Goal: Information Seeking & Learning: Learn about a topic

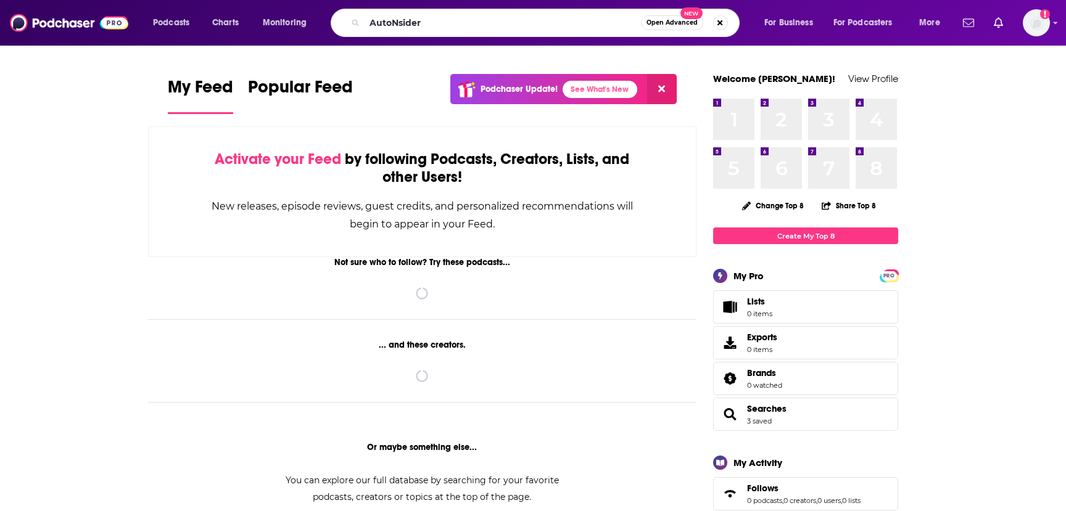
type input "AutoNsider"
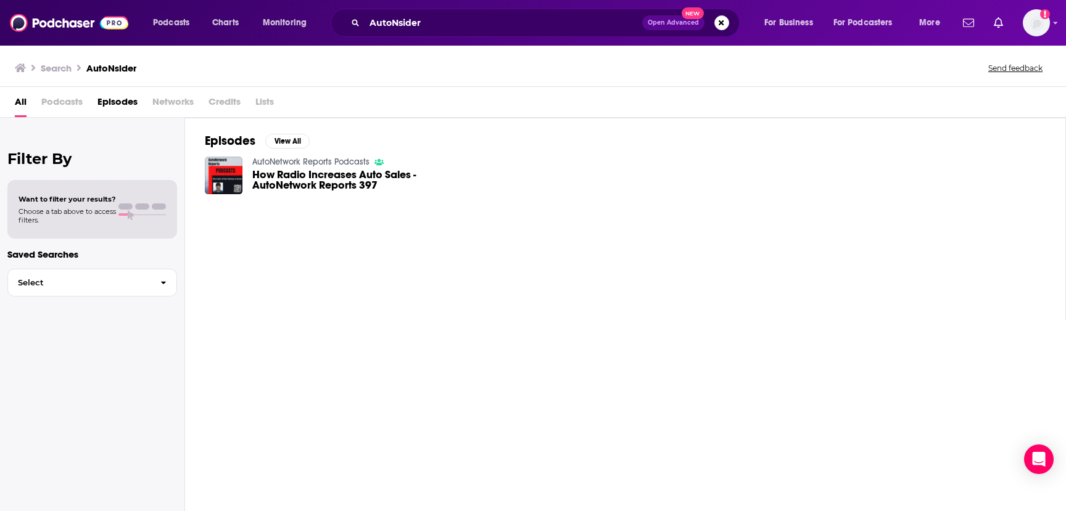
click at [70, 102] on span "Podcasts" at bounding box center [61, 104] width 41 height 25
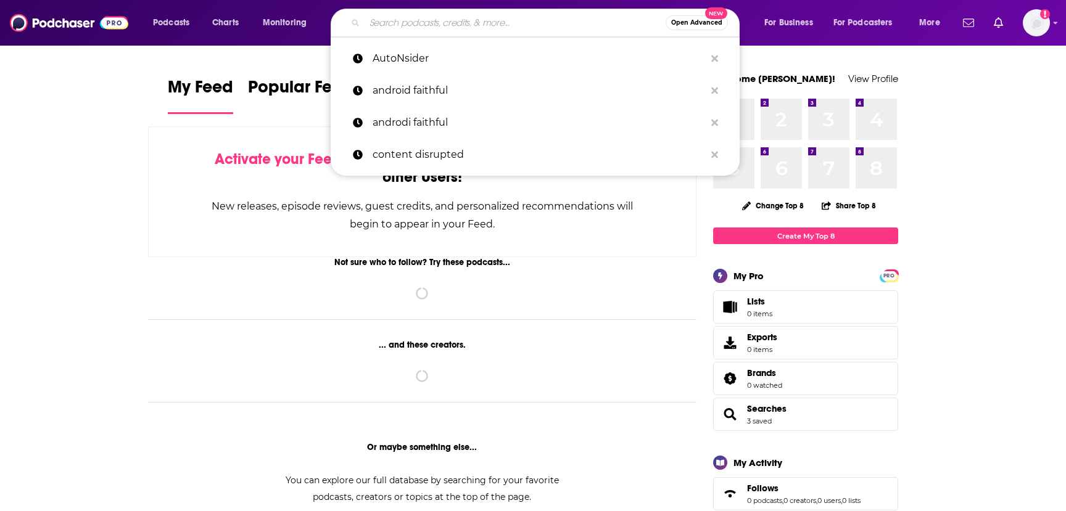
click at [395, 30] on input "Search podcasts, credits, & more..." at bounding box center [515, 23] width 301 height 20
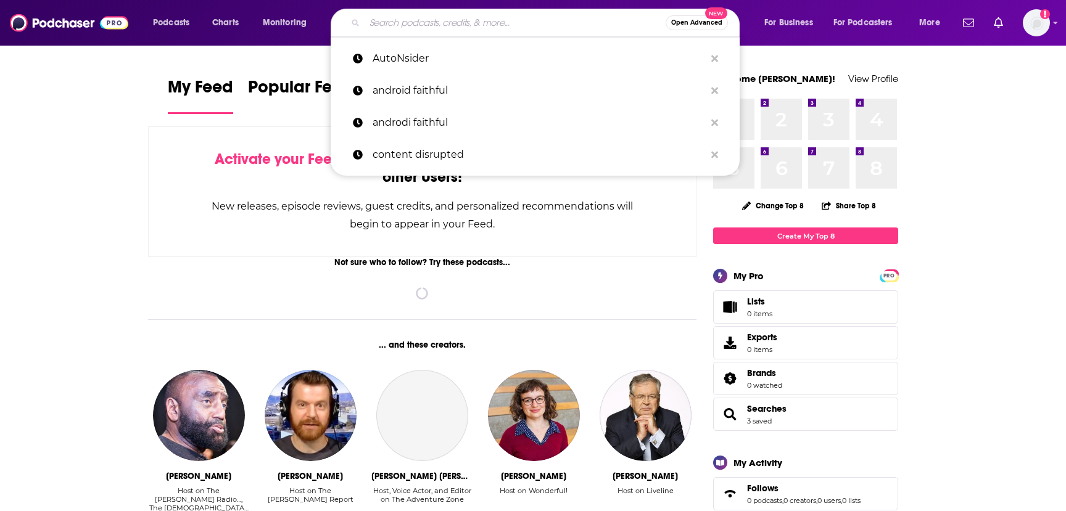
paste input "DriveChicago"
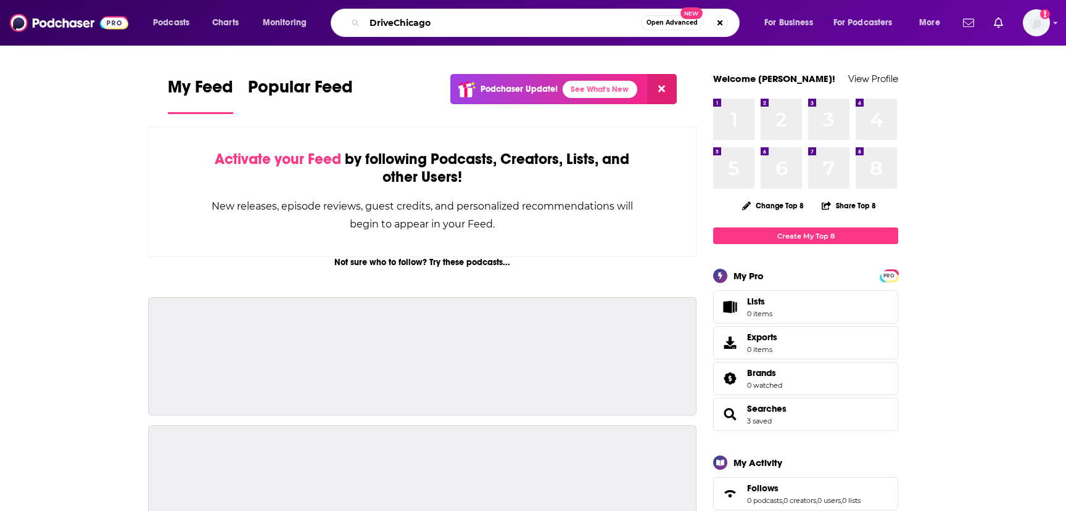
type input "DriveChicago"
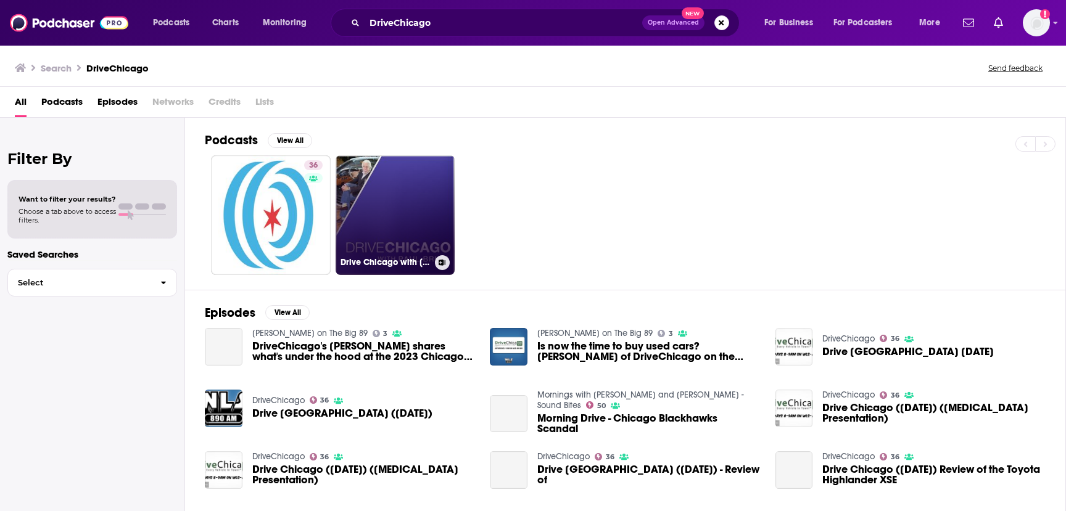
click at [384, 217] on link "Drive Chicago with [PERSON_NAME]" at bounding box center [396, 215] width 120 height 120
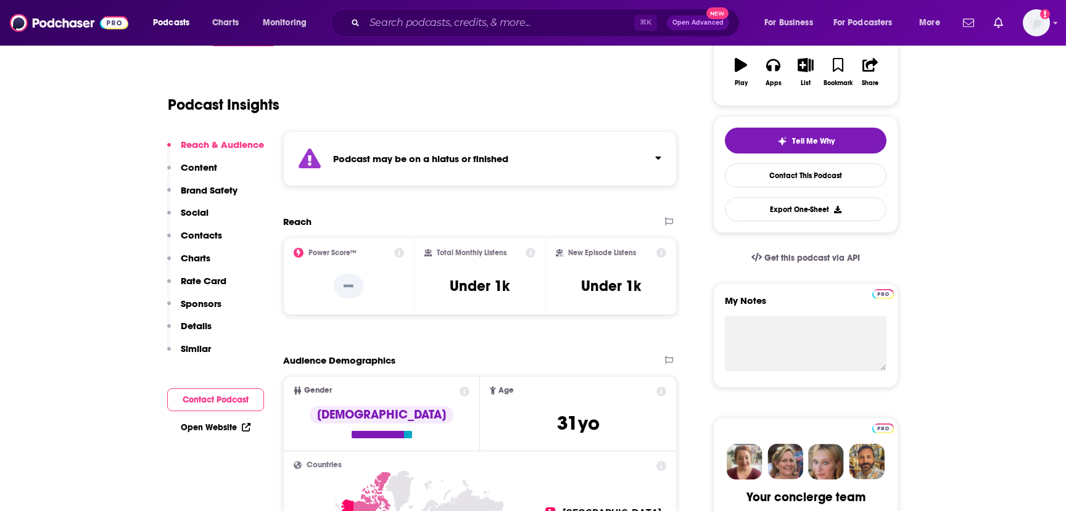
scroll to position [244, 0]
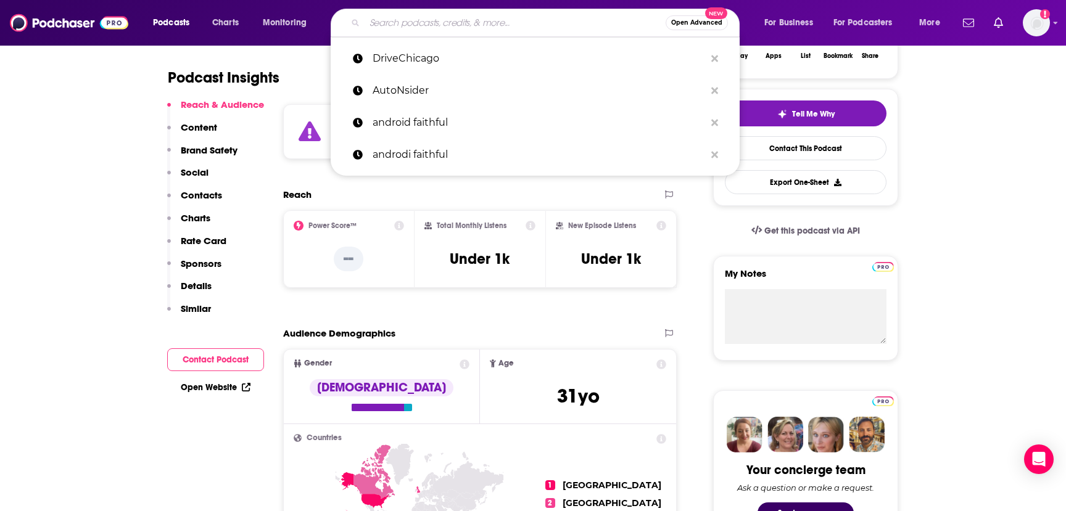
click at [413, 26] on input "Search podcasts, credits, & more..." at bounding box center [515, 23] width 301 height 20
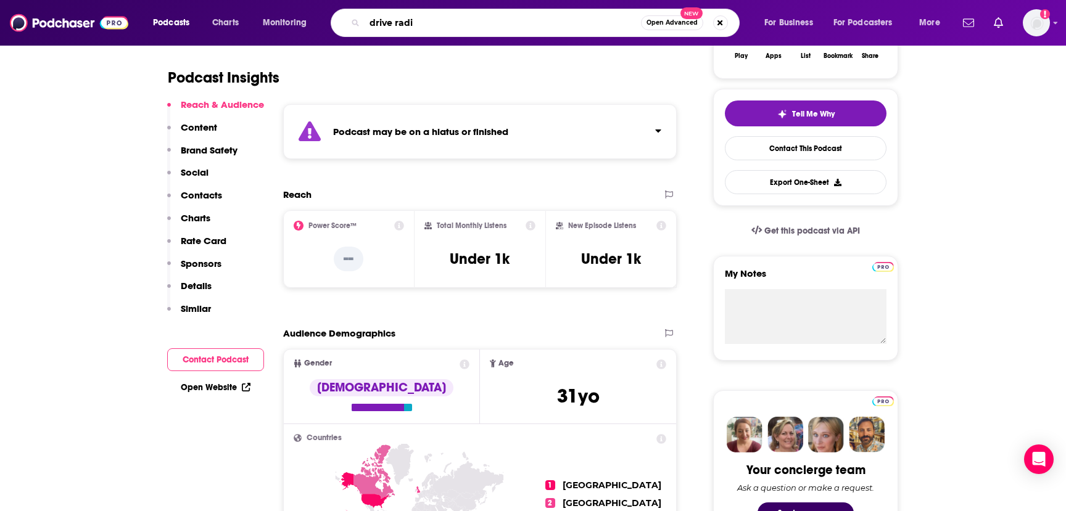
type input "drive radio"
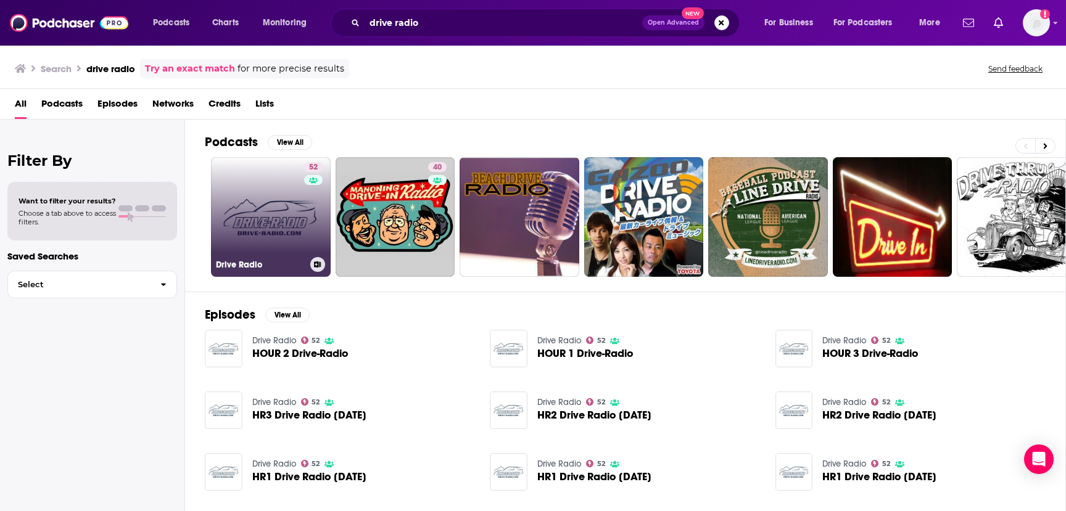
click at [270, 199] on link "52 Drive Radio" at bounding box center [271, 217] width 120 height 120
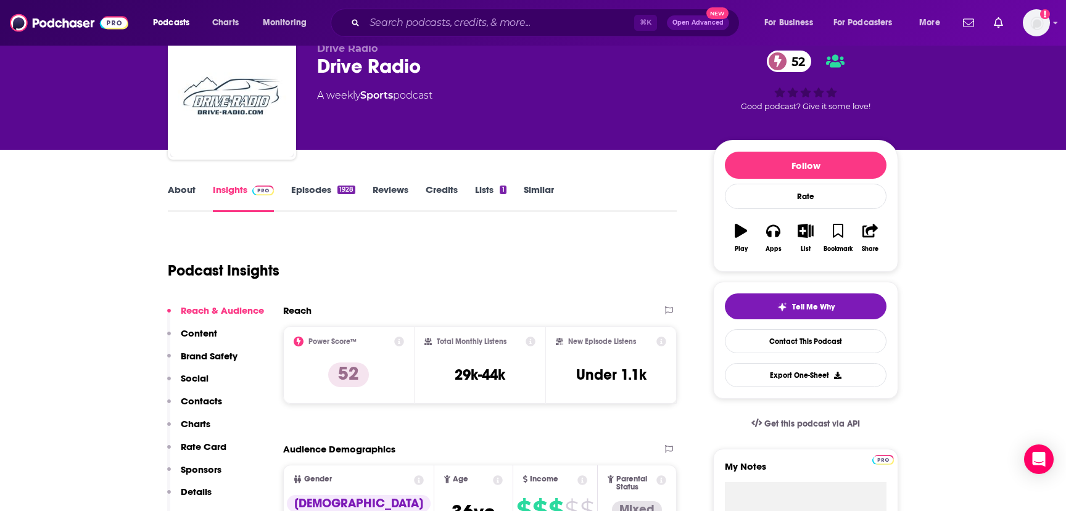
scroll to position [67, 0]
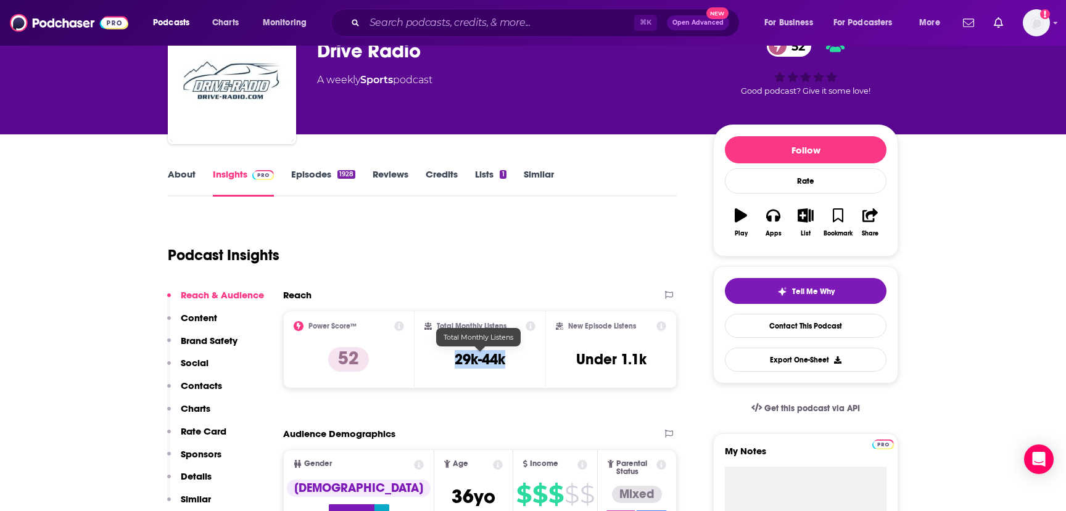
drag, startPoint x: 513, startPoint y: 361, endPoint x: 455, endPoint y: 362, distance: 58.6
click at [455, 362] on div "Total Monthly Listens 29k-44k" at bounding box center [480, 349] width 112 height 57
copy h3 "29k-44k"
click at [415, 23] on input "Search podcasts, credits, & more..." at bounding box center [500, 23] width 270 height 20
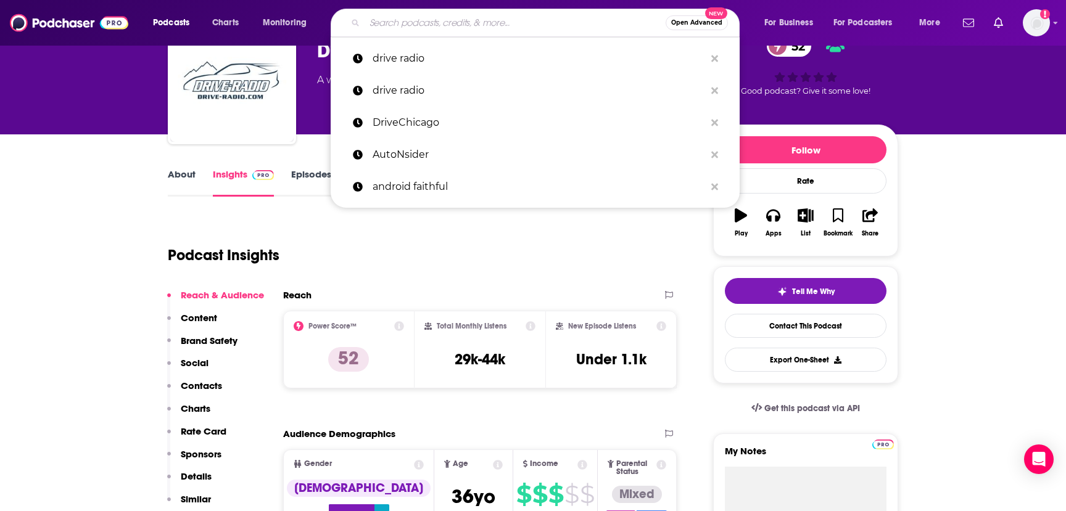
paste input "Autoline Detroit/"
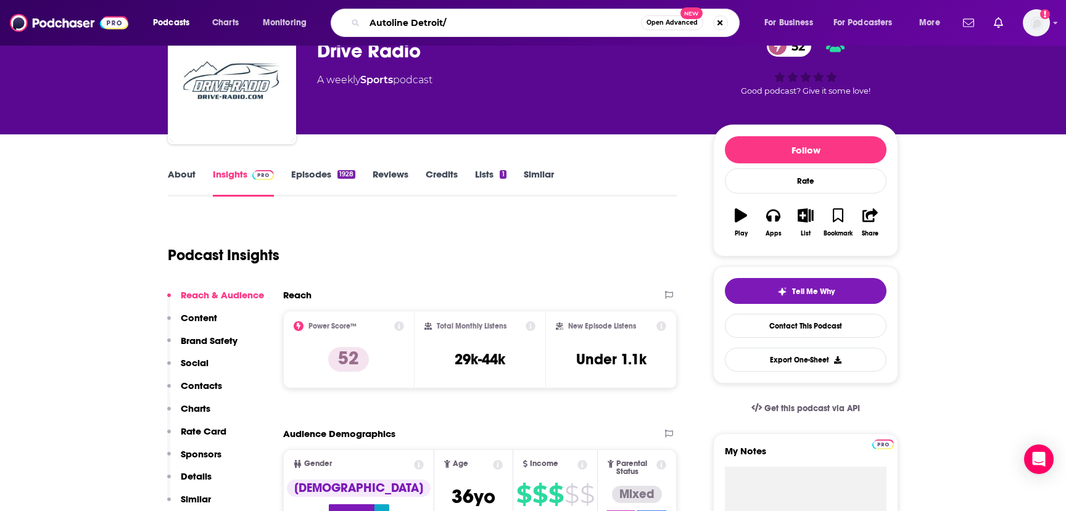
type input "Autoline [GEOGRAPHIC_DATA]"
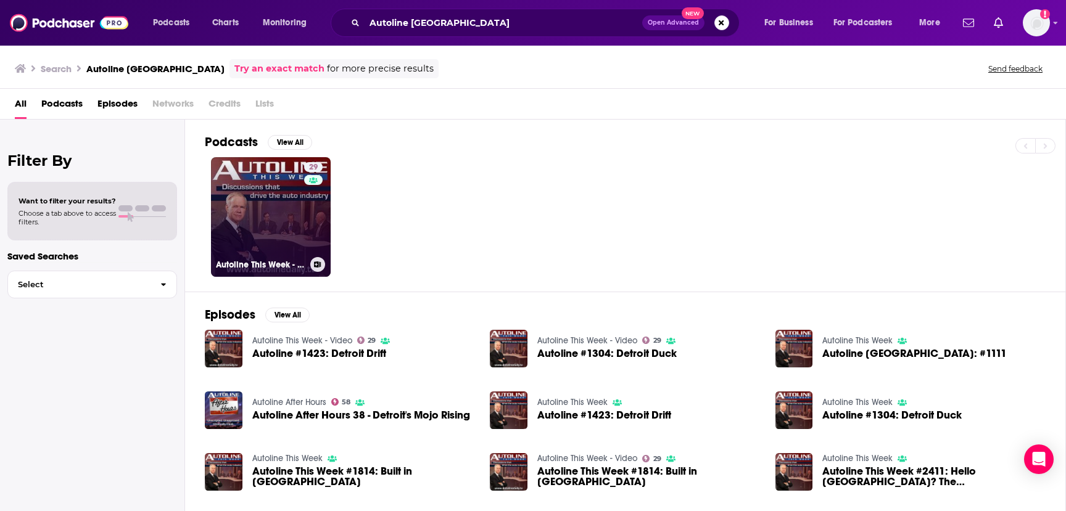
click at [255, 201] on link "29 Autoline This Week - Video" at bounding box center [271, 217] width 120 height 120
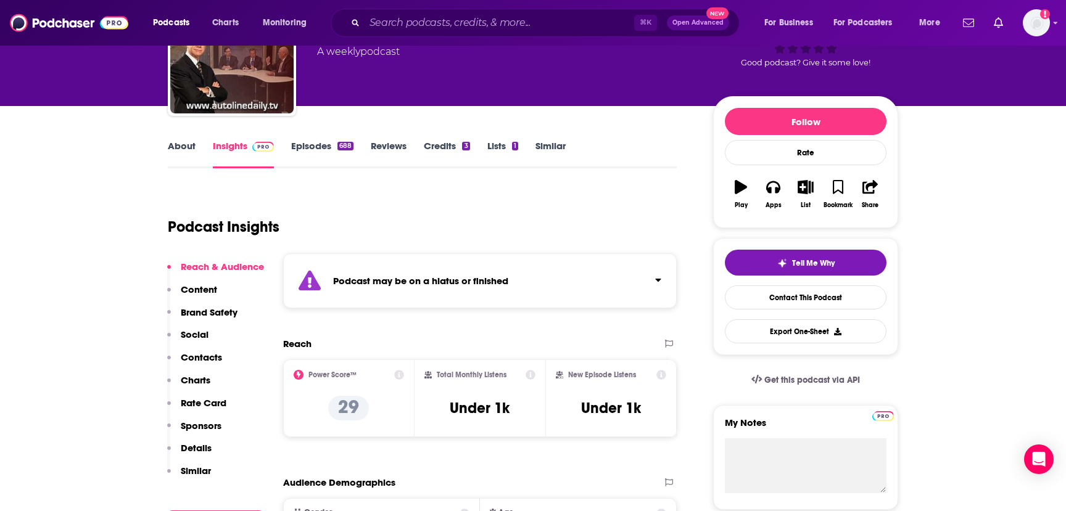
scroll to position [128, 0]
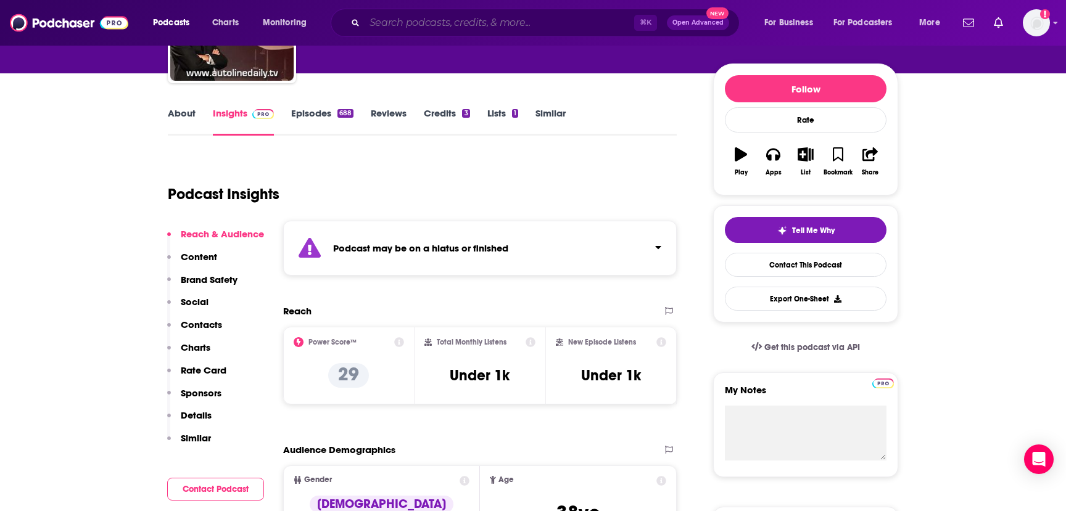
click at [407, 30] on input "Search podcasts, credits, & more..." at bounding box center [500, 23] width 270 height 20
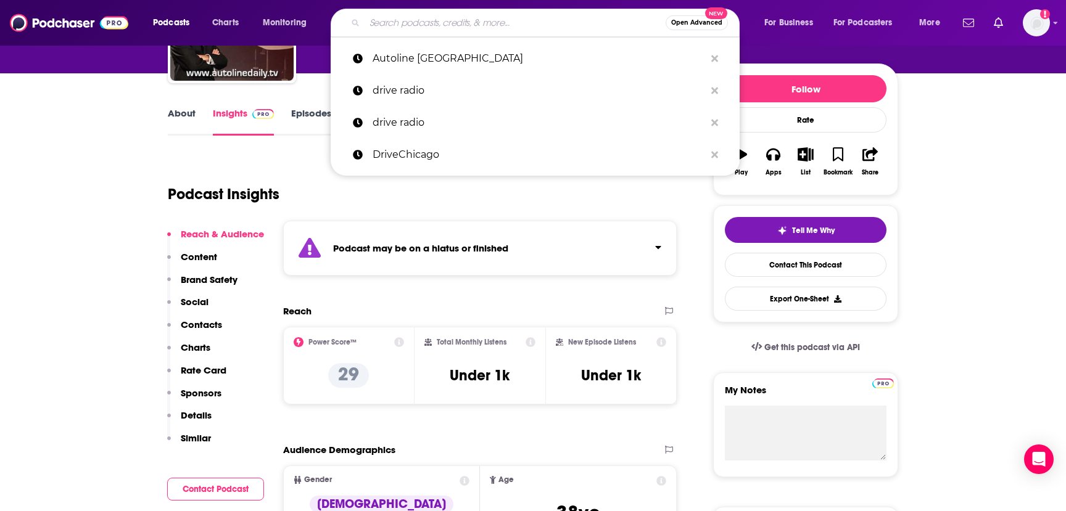
paste input "Forbes / Wheel Bearings Podcast"
type input "Forbes / Wheel Bearings Podcast"
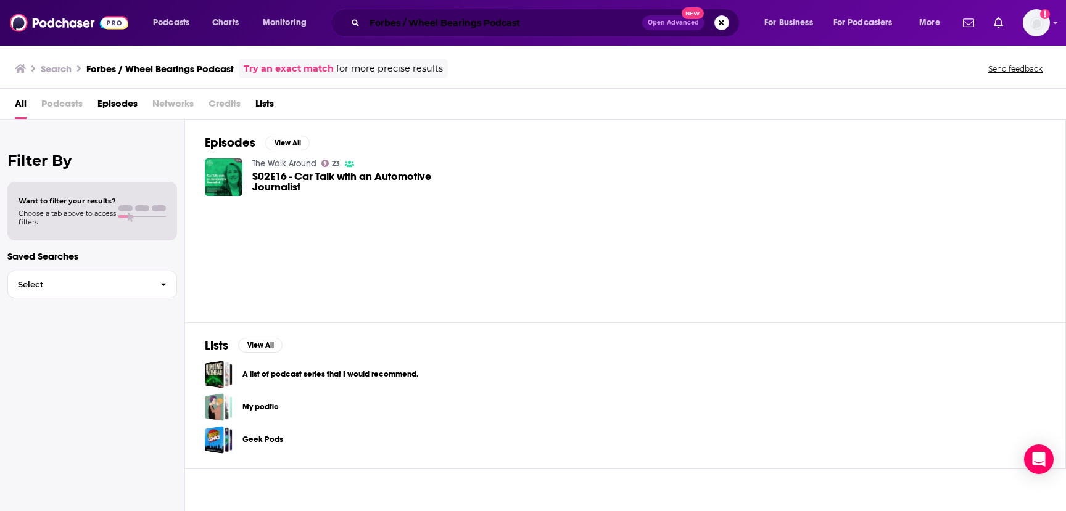
click at [409, 29] on input "Forbes / Wheel Bearings Podcast" at bounding box center [504, 23] width 278 height 20
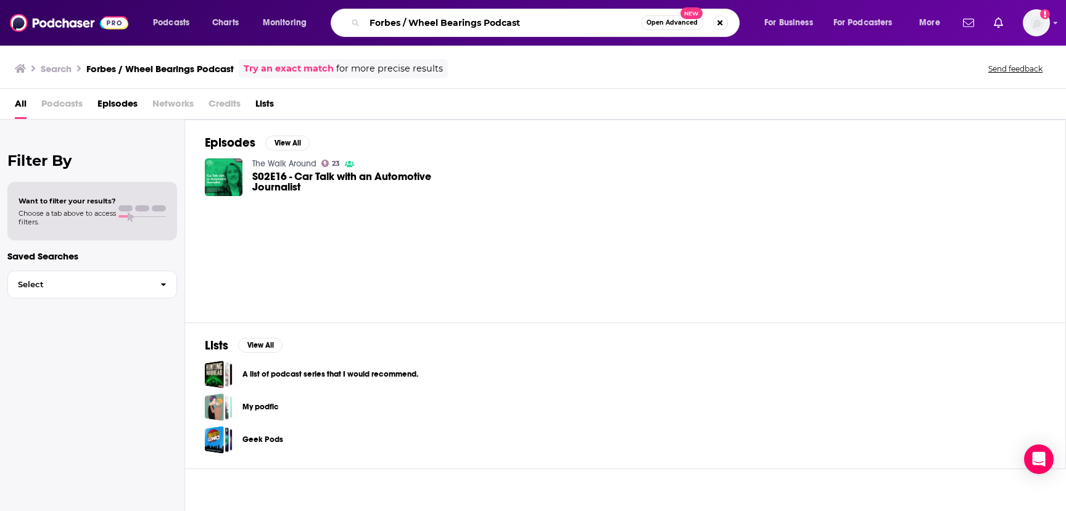
drag, startPoint x: 409, startPoint y: 22, endPoint x: 366, endPoint y: 23, distance: 42.6
click at [366, 23] on input "Forbes / Wheel Bearings Podcast" at bounding box center [503, 23] width 276 height 20
type input "Wheel Bearings Podcast"
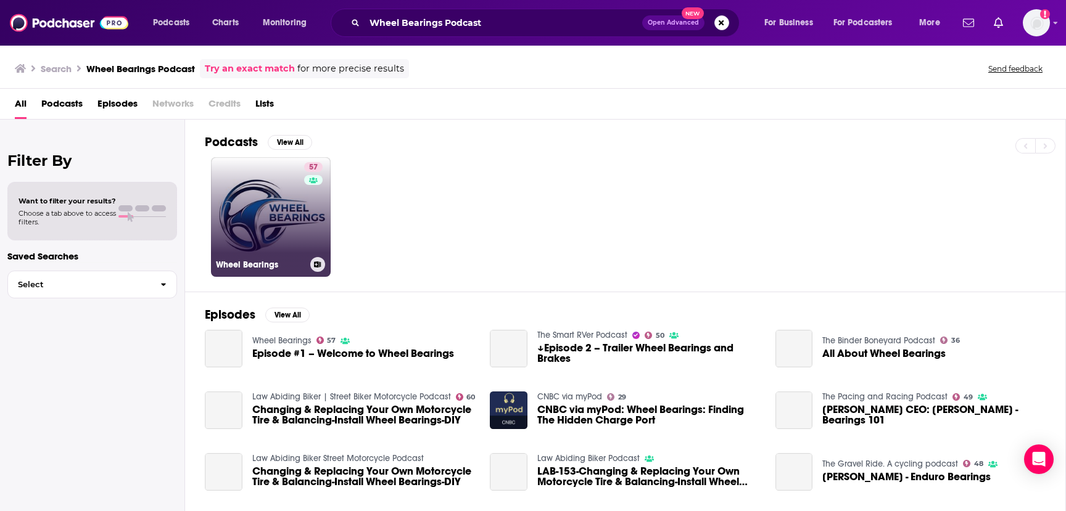
click at [259, 217] on link "57 Wheel Bearings" at bounding box center [271, 217] width 120 height 120
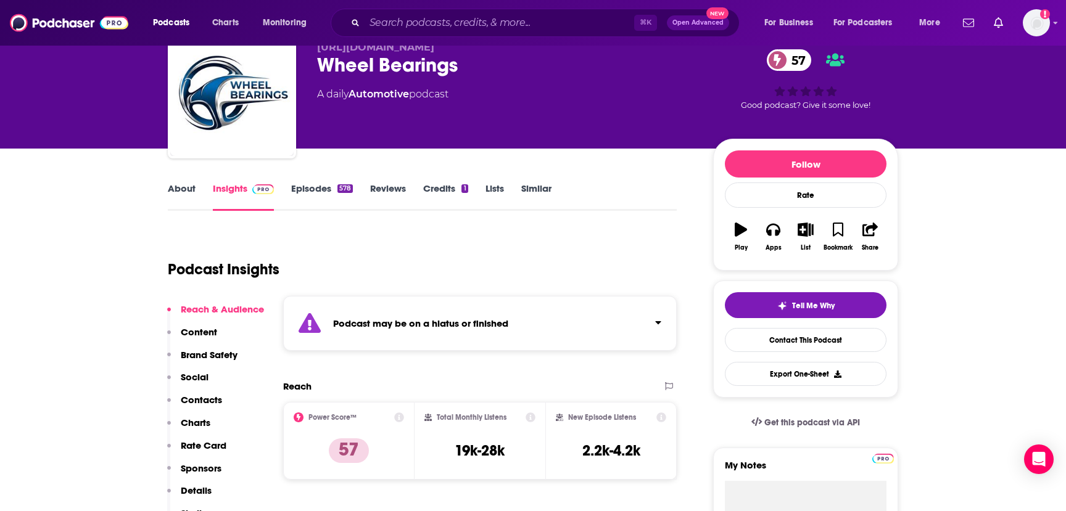
scroll to position [105, 0]
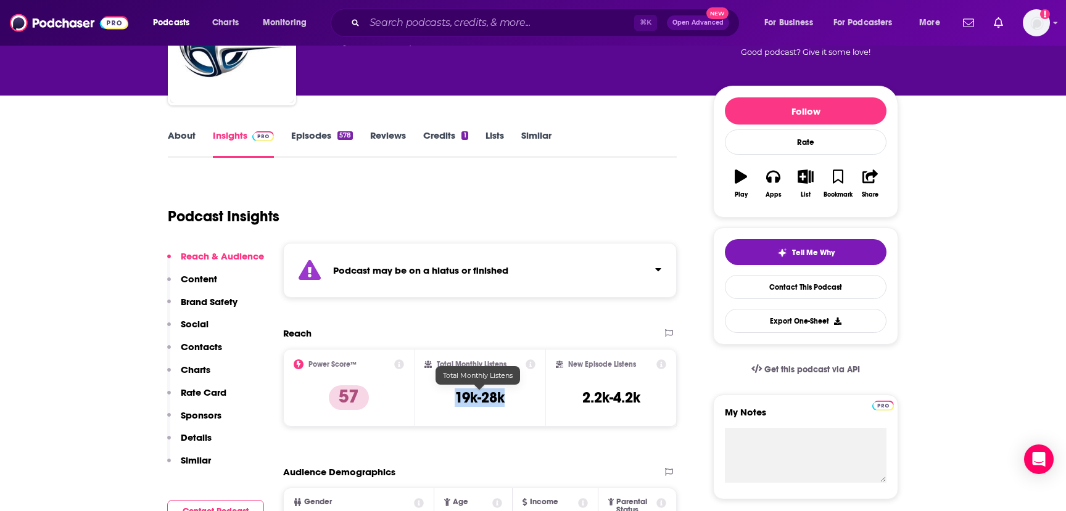
drag, startPoint x: 455, startPoint y: 399, endPoint x: 504, endPoint y: 400, distance: 48.7
click at [504, 400] on h3 "19k-28k" at bounding box center [480, 398] width 50 height 19
copy h3 "19k-28k"
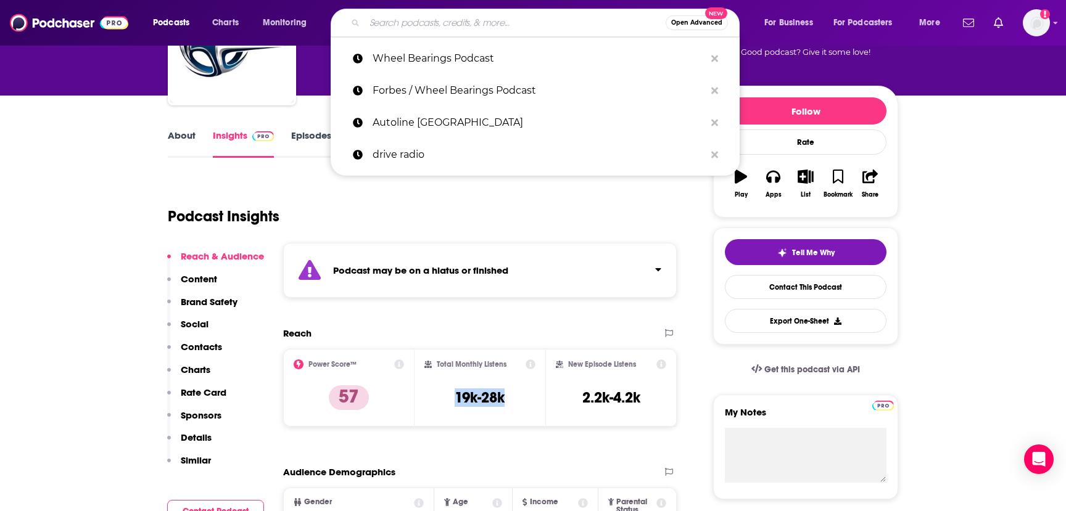
click at [416, 16] on input "Search podcasts, credits, & more..." at bounding box center [515, 23] width 301 height 20
paste input "Autoline After Hours"
type input "Autoline After Hours"
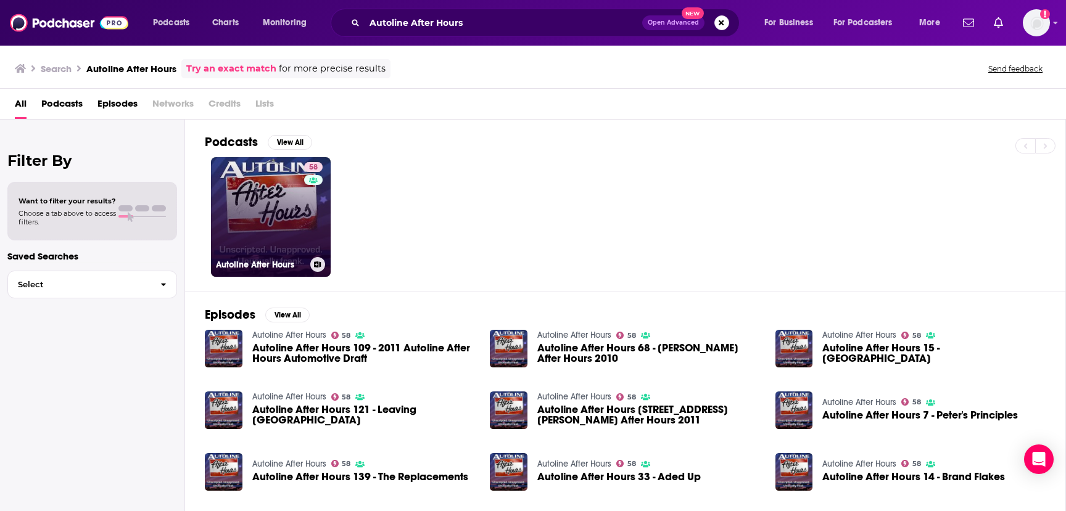
click at [292, 211] on link "58 Autoline After Hours" at bounding box center [271, 217] width 120 height 120
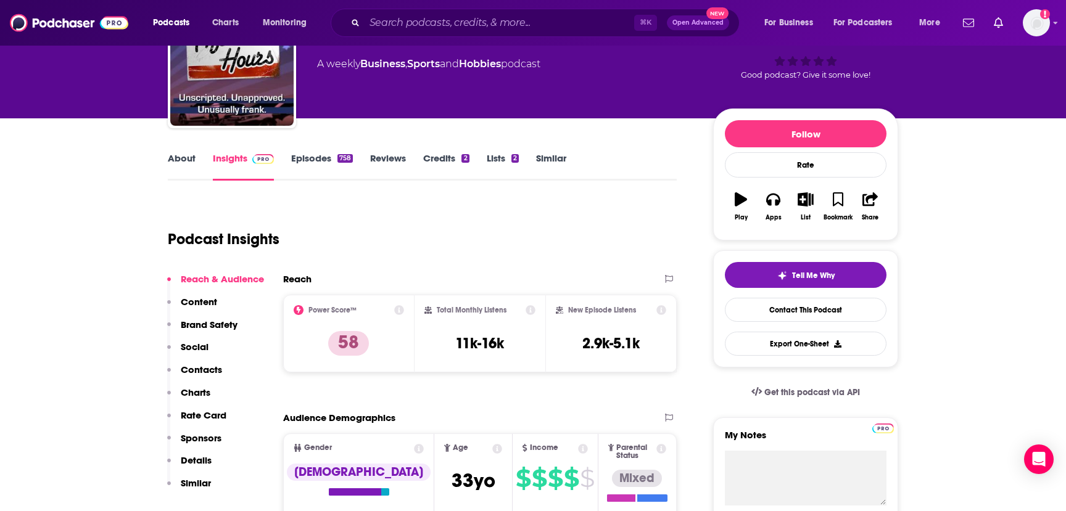
scroll to position [94, 0]
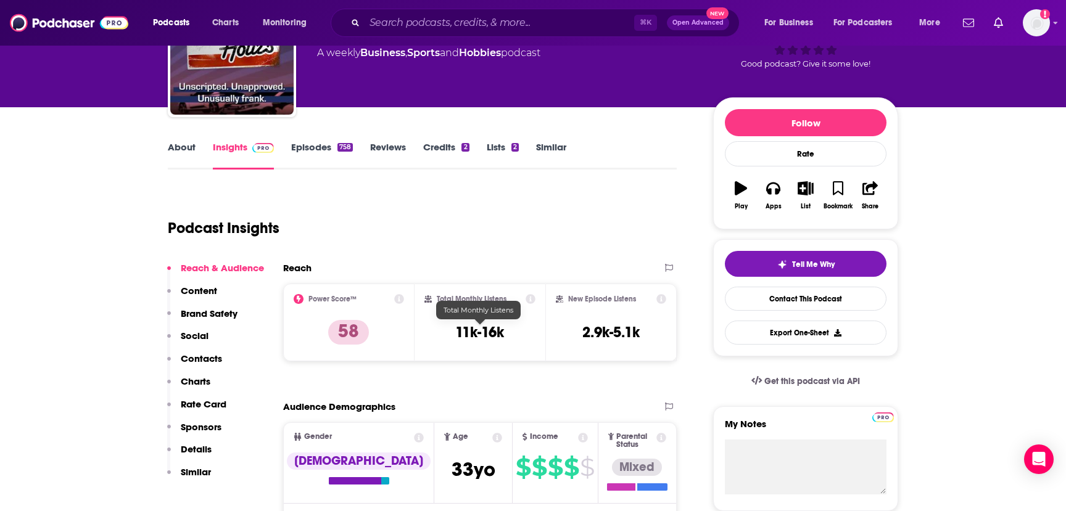
click at [475, 329] on h3 "11k-16k" at bounding box center [479, 332] width 49 height 19
copy div "11k-16k"
click at [424, 27] on input "Search podcasts, credits, & more..." at bounding box center [500, 23] width 270 height 20
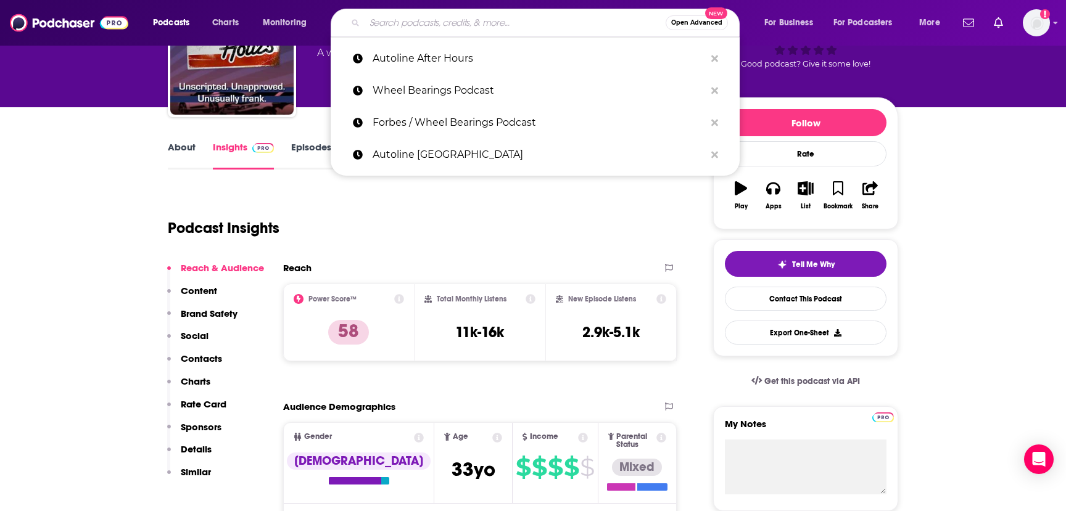
paste input "Wheel Bearings Podcast"
type input "Wheel Bearings Podcast"
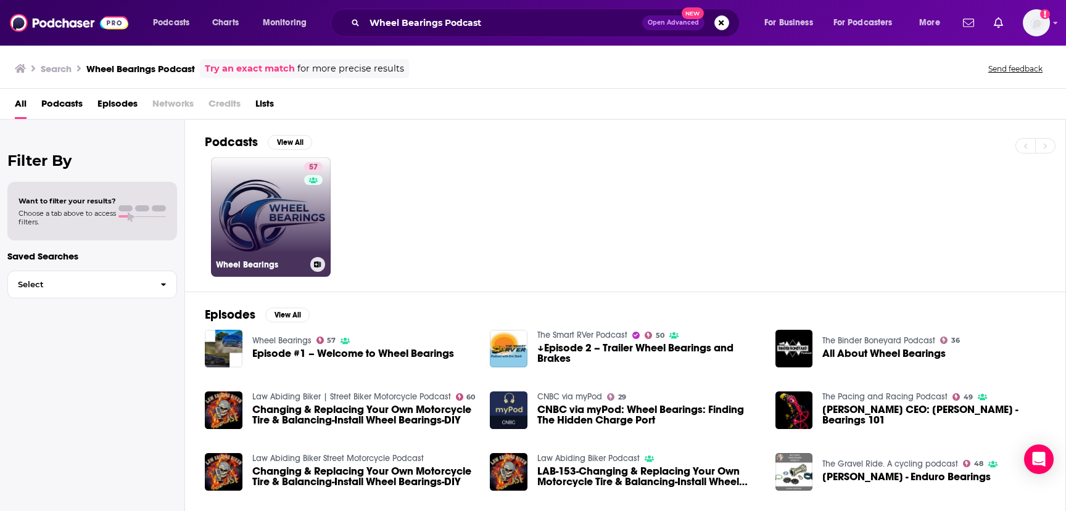
click at [279, 220] on link "57 Wheel Bearings" at bounding box center [271, 217] width 120 height 120
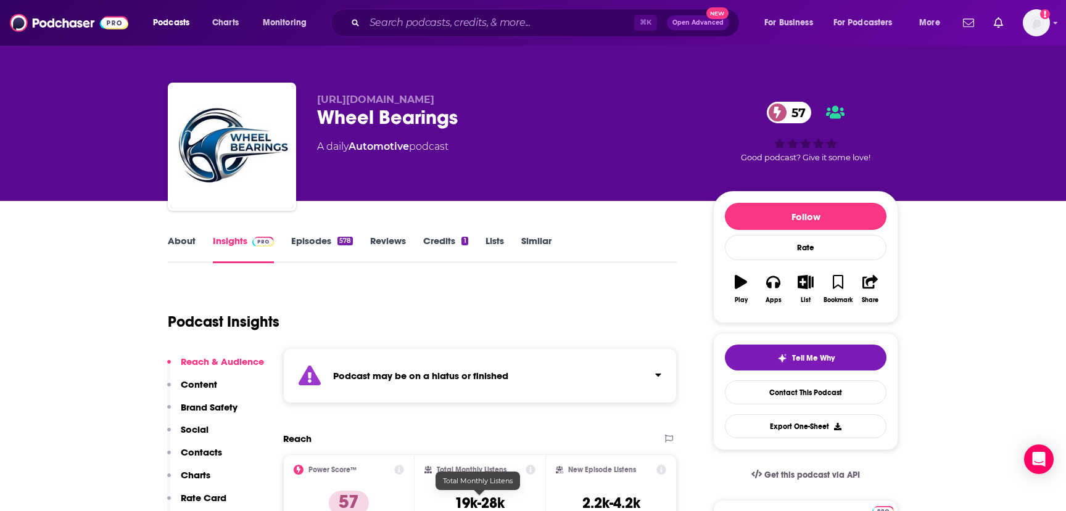
click at [484, 500] on h3 "19k-28k" at bounding box center [480, 503] width 50 height 19
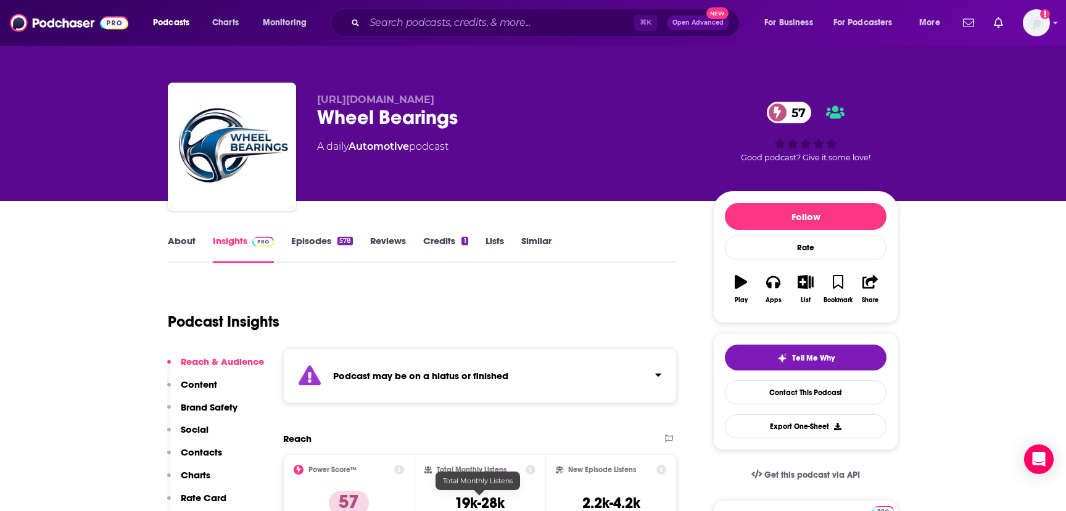
click at [484, 500] on h3 "19k-28k" at bounding box center [480, 503] width 50 height 19
copy div "19k-28k"
click at [441, 23] on input "Search podcasts, credits, & more..." at bounding box center [500, 23] width 270 height 20
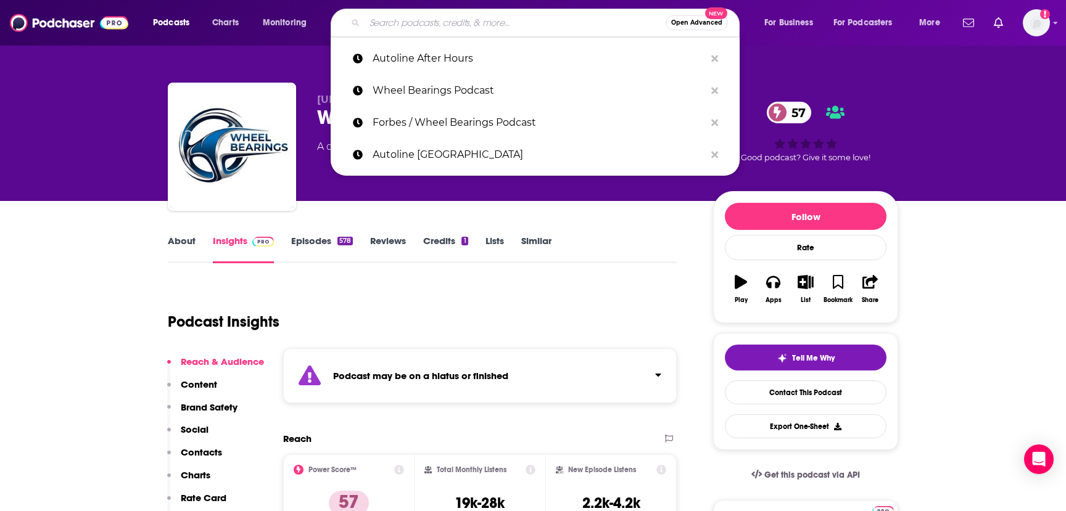
click at [441, 23] on input "Search podcasts, credits, & more..." at bounding box center [515, 23] width 301 height 20
paste input "S&P Global Mobility"
type input "S&P Global Mobility"
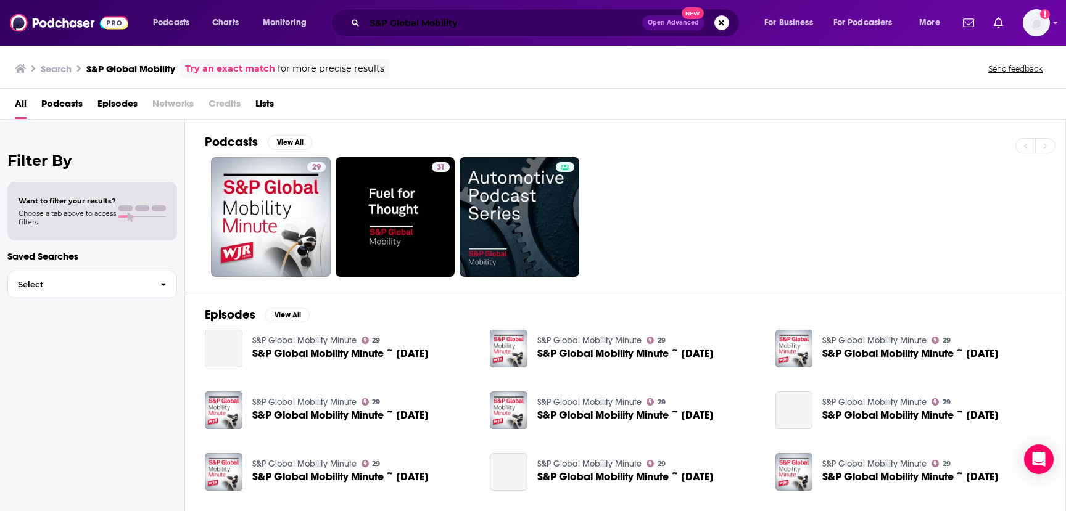
click at [469, 26] on input "S&P Global Mobility" at bounding box center [504, 23] width 278 height 20
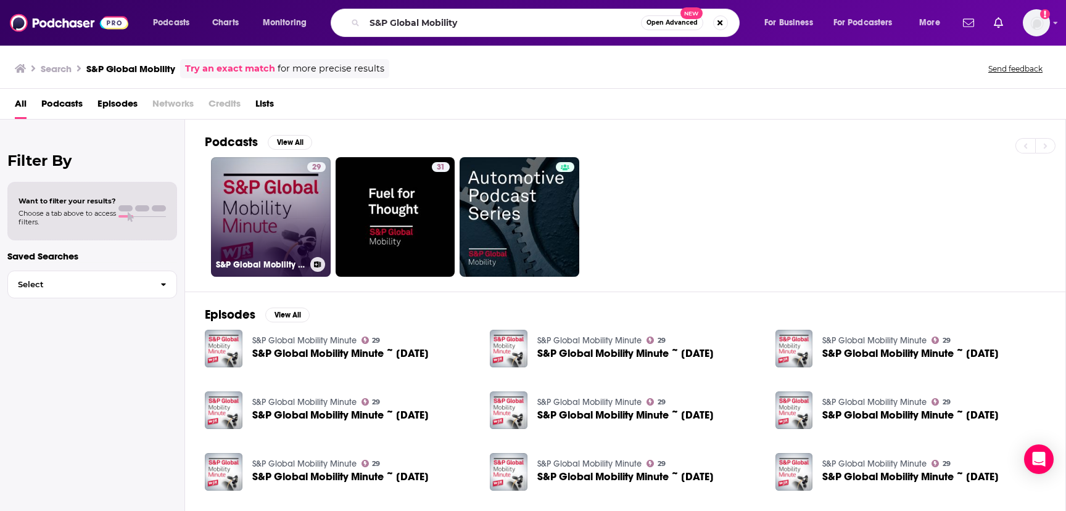
click at [255, 222] on link "29 S&P Global Mobility Minute" at bounding box center [271, 217] width 120 height 120
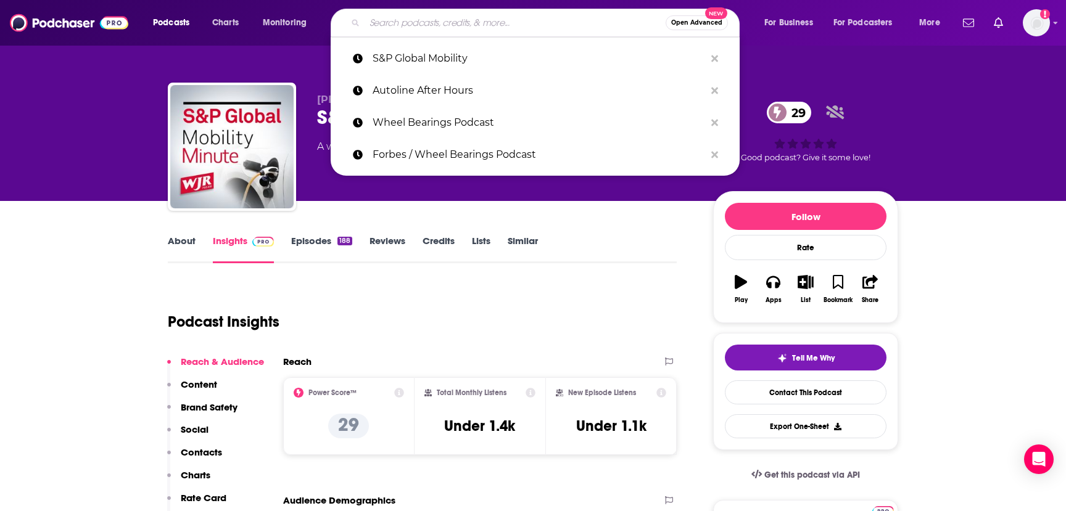
click at [439, 26] on input "Search podcasts, credits, & more..." at bounding box center [515, 23] width 301 height 20
paste input "WWJ Newsradio"
type input "WWJ Newsradio"
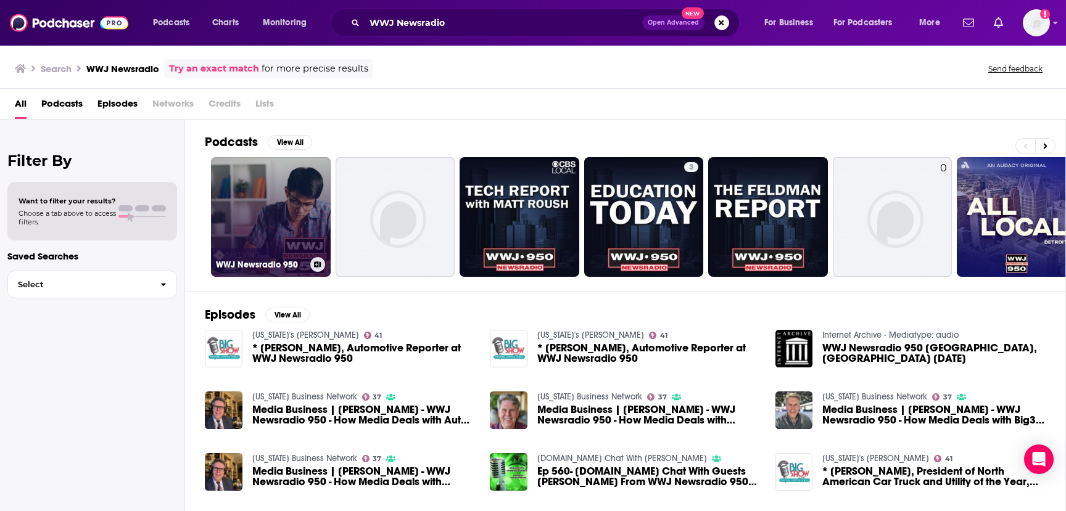
click at [286, 216] on link "WWJ Newsradio 950" at bounding box center [271, 217] width 120 height 120
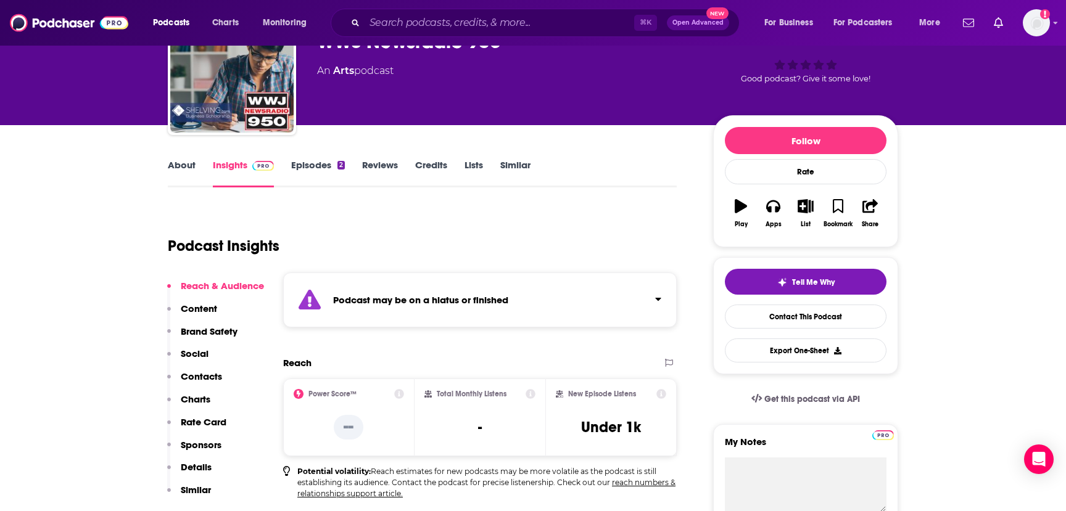
scroll to position [133, 0]
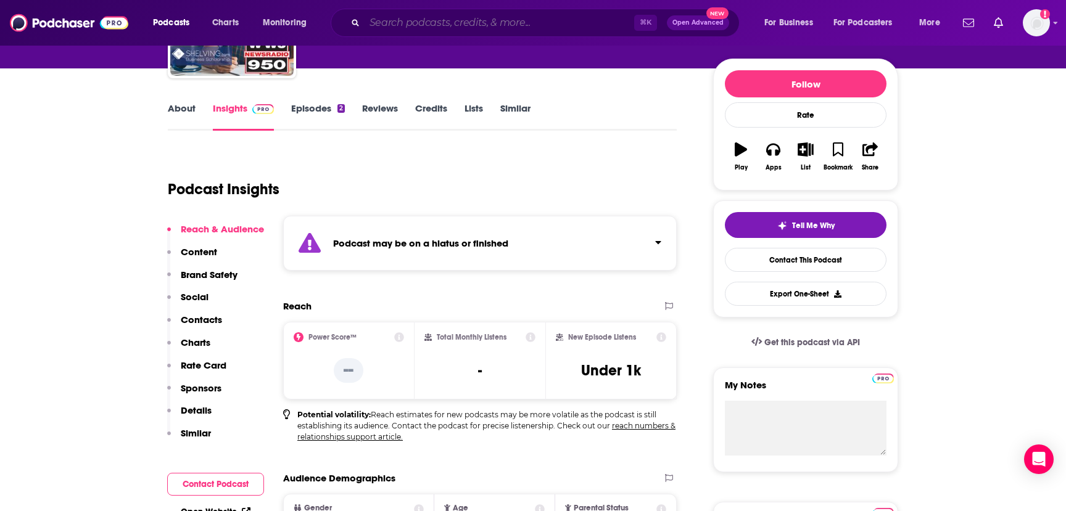
click at [415, 21] on input "Search podcasts, credits, & more..." at bounding box center [500, 23] width 270 height 20
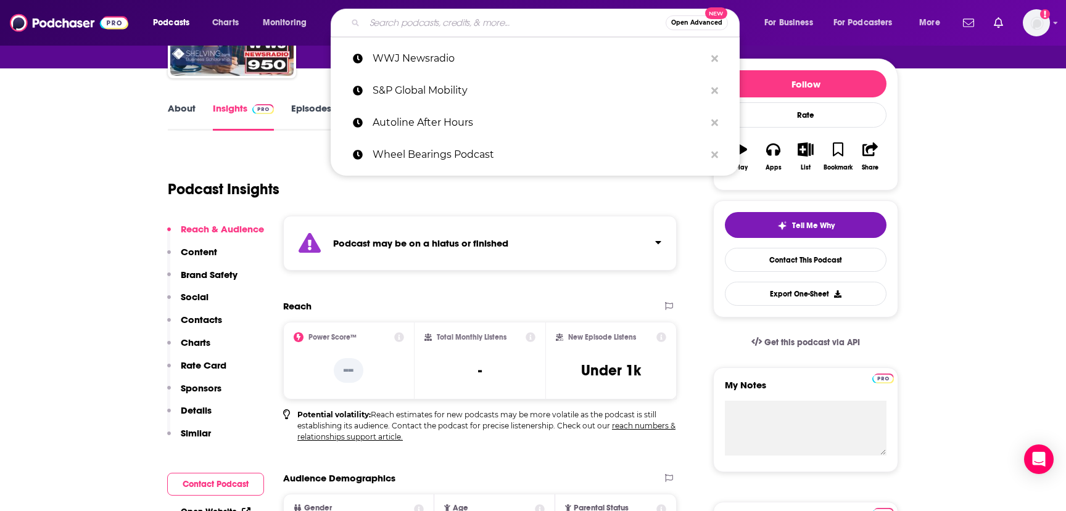
paste input "Automania - Radio Mambi"
type input "Automania - Radio Mambi"
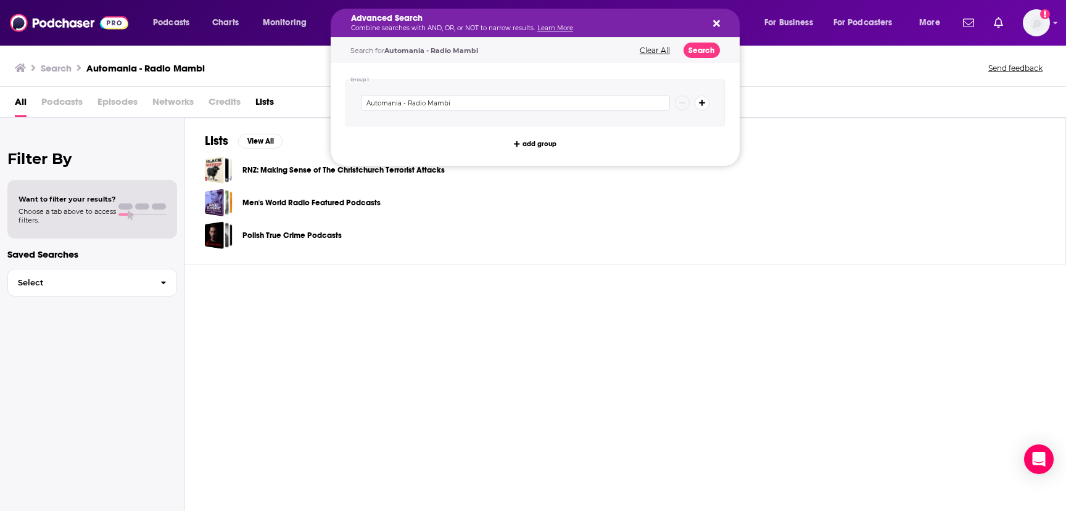
click at [497, 22] on h5 "Advanced Search" at bounding box center [525, 18] width 349 height 9
click at [410, 242] on div "Polish True Crime Podcasts" at bounding box center [625, 235] width 841 height 28
click at [441, 26] on p "Combine searches with AND, OR, or NOT to narrow results. Learn More" at bounding box center [525, 28] width 349 height 6
click at [426, 207] on div "Men's World Radio Featured Podcasts" at bounding box center [625, 203] width 841 height 28
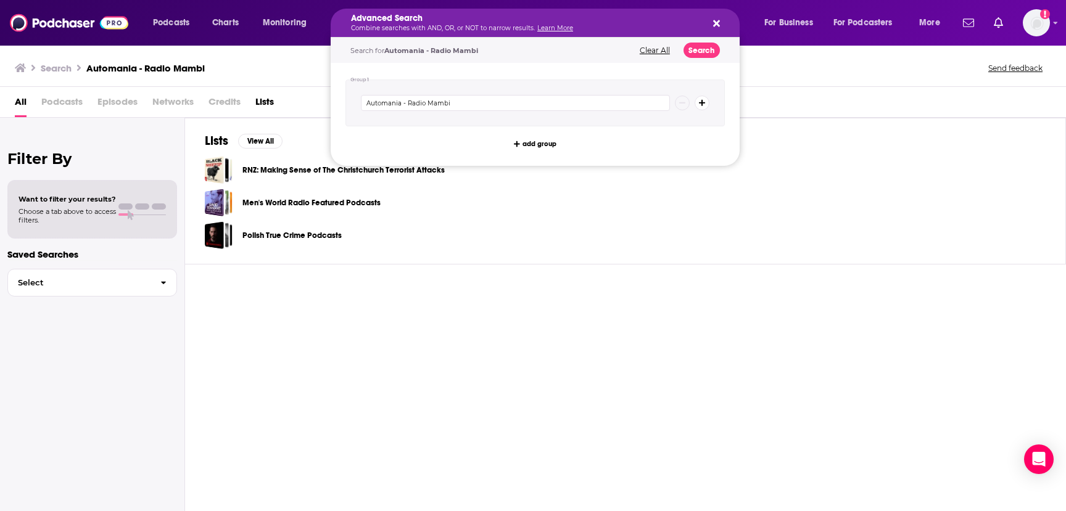
click at [447, 55] on div "Search for Automania - Radio Mambi Clear All Search" at bounding box center [535, 50] width 409 height 25
click at [655, 47] on button "Clear All" at bounding box center [655, 50] width 38 height 9
click at [483, 57] on div "Search" at bounding box center [535, 50] width 409 height 25
click at [473, 104] on input "Search podcasts, credits, & more..." at bounding box center [515, 103] width 309 height 16
paste input "Unanimo Radio"
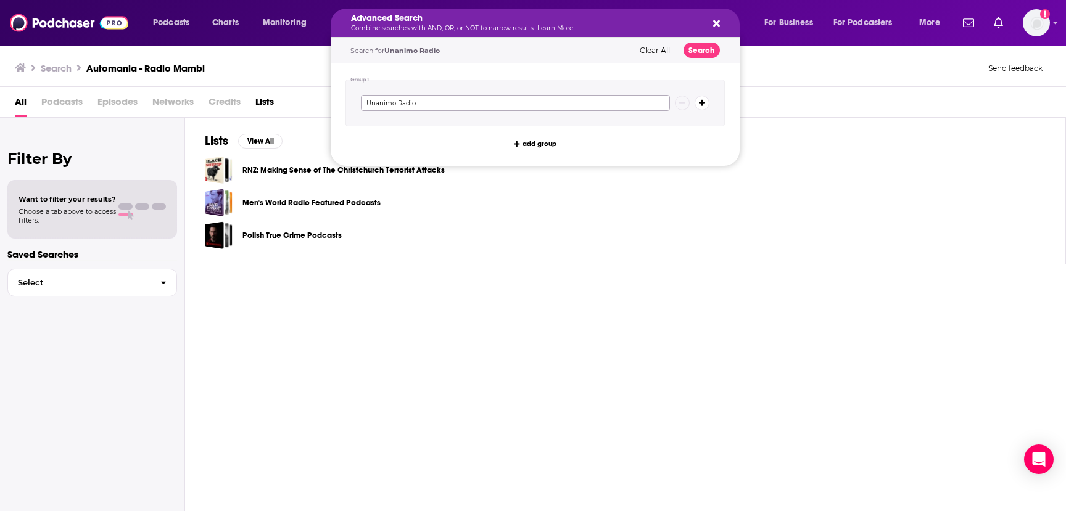
type input "Unanimo Radio"
click at [706, 51] on button "Search" at bounding box center [702, 50] width 36 height 15
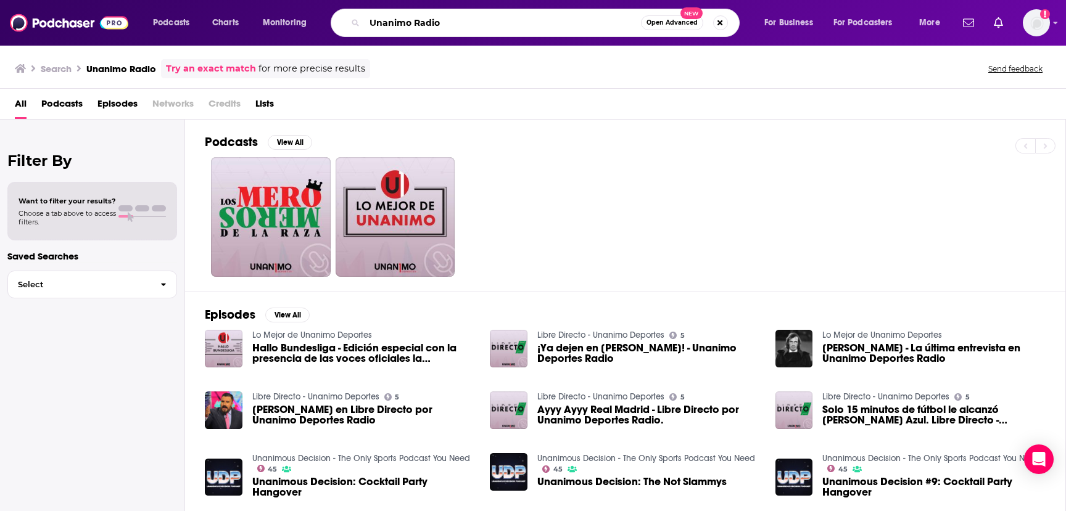
click at [387, 22] on input "Unanimo Radio" at bounding box center [503, 23] width 276 height 20
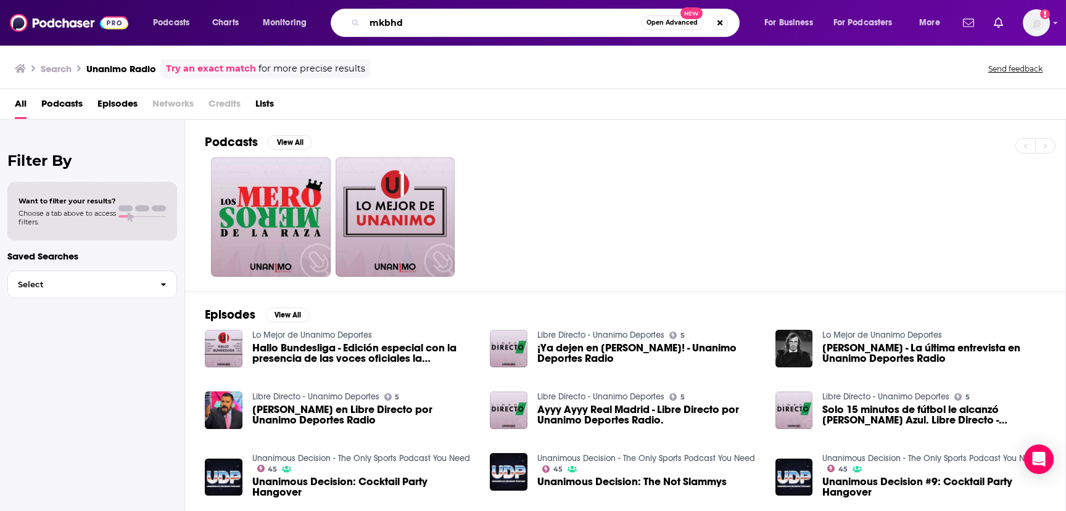
type input "mkbhd"
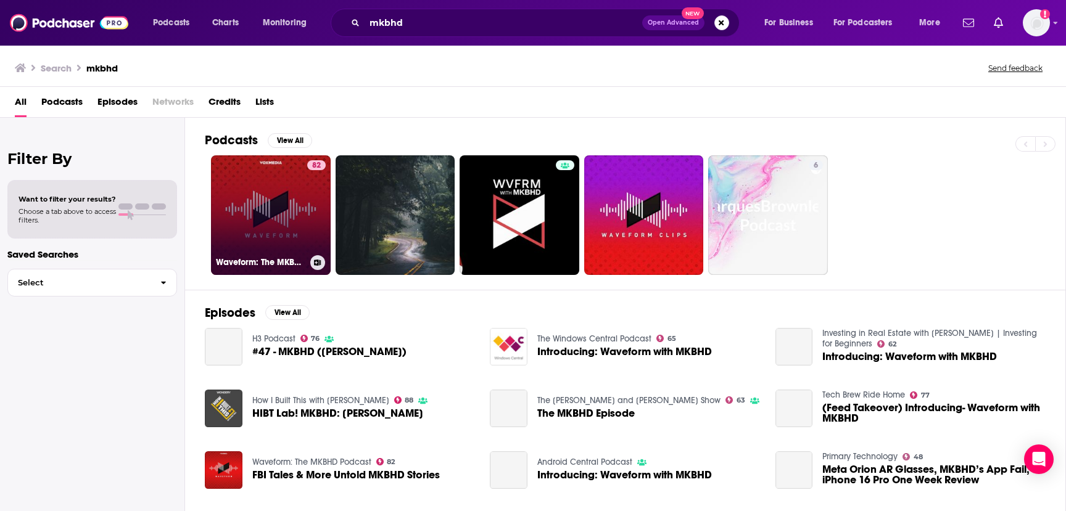
click at [264, 233] on link "82 Waveform: The MKBHD Podcast" at bounding box center [271, 215] width 120 height 120
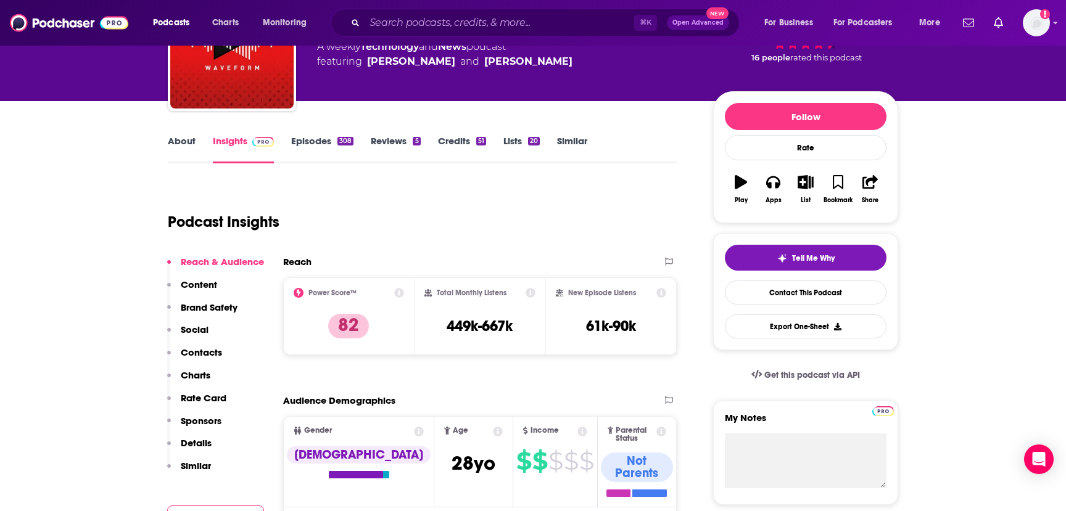
scroll to position [101, 0]
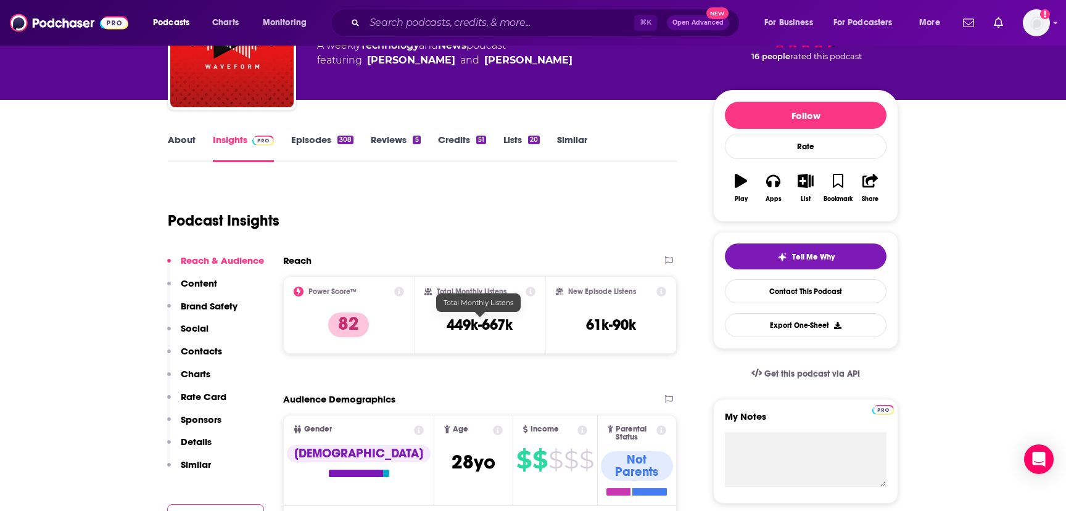
click at [473, 326] on h3 "449k-667k" at bounding box center [480, 325] width 66 height 19
copy div "449k-667k"
click at [466, 22] on input "Search podcasts, credits, & more..." at bounding box center [500, 23] width 270 height 20
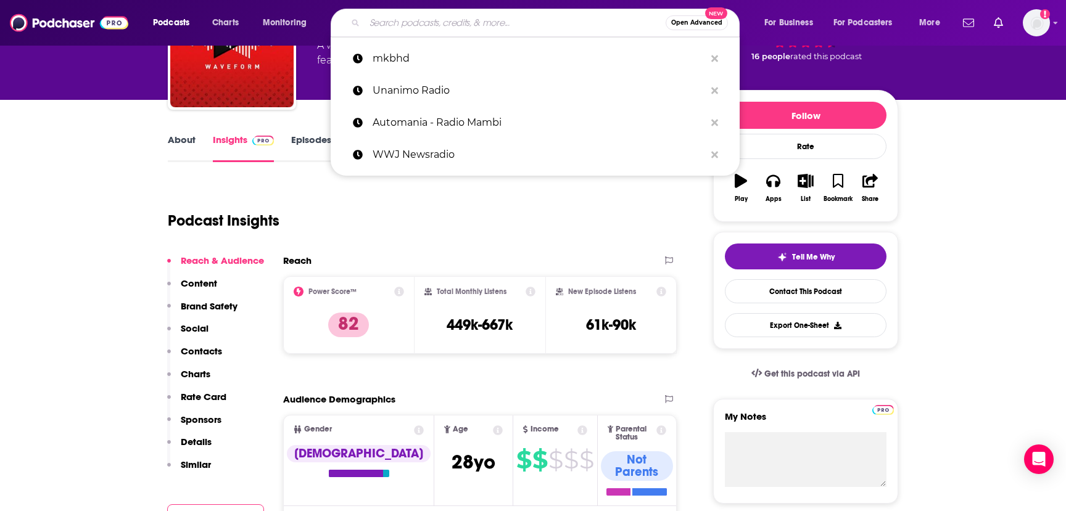
paste input "Autoweek Podcast"
type input "Autoweek Podcast"
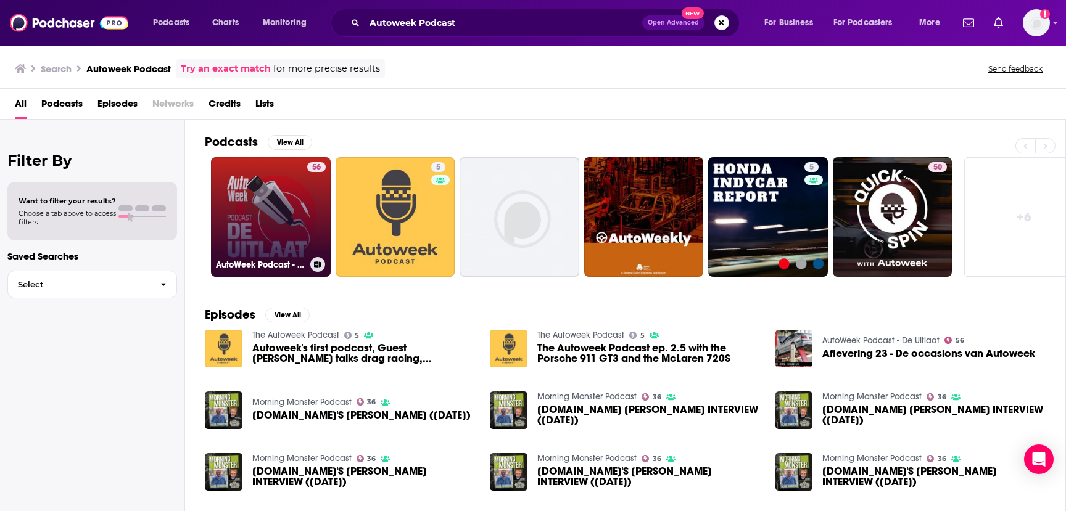
click at [279, 242] on link "56 AutoWeek Podcast - De Uitlaat" at bounding box center [271, 217] width 120 height 120
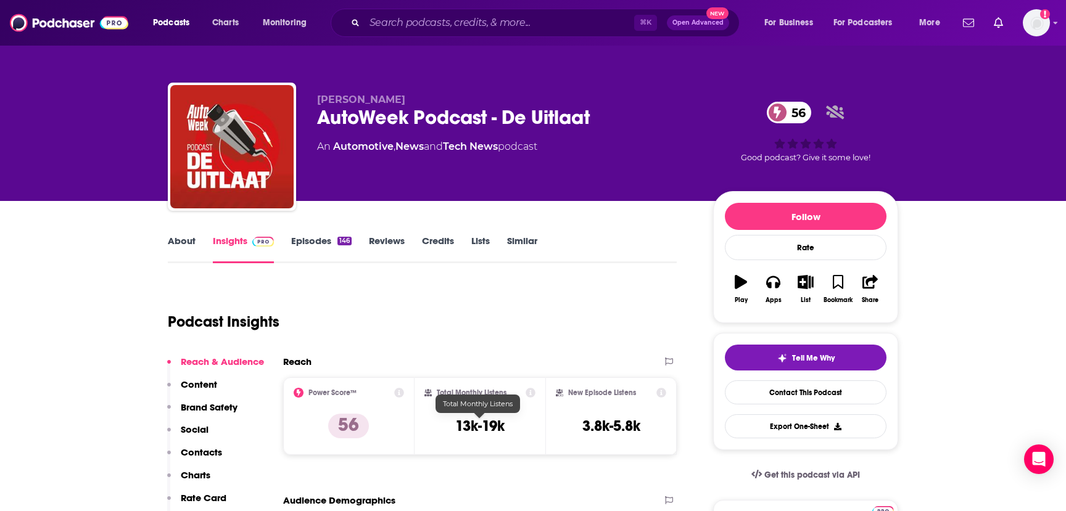
click at [486, 428] on h3 "13k-19k" at bounding box center [479, 426] width 49 height 19
copy div "13k-19k"
click at [435, 25] on input "Search podcasts, credits, & more..." at bounding box center [500, 23] width 270 height 20
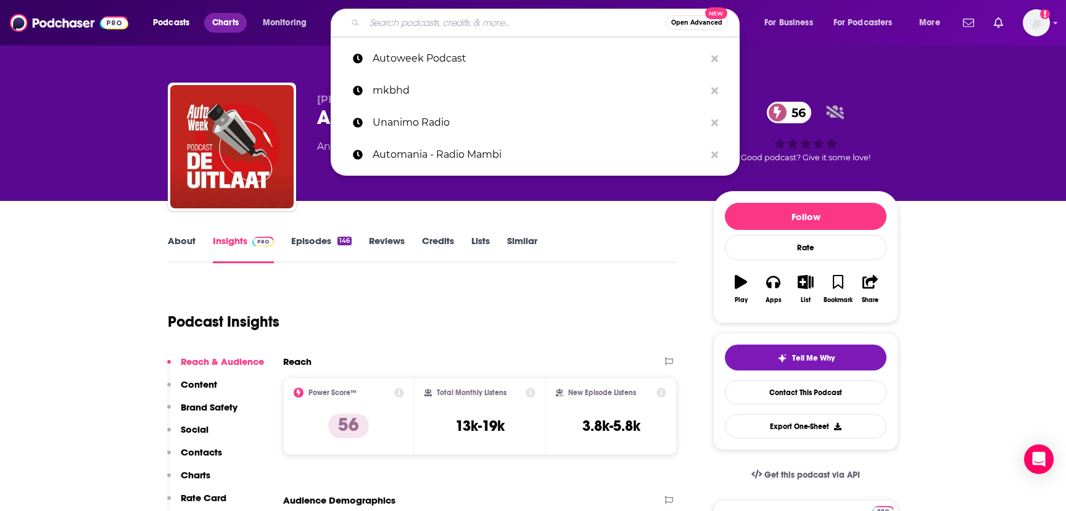
click at [223, 25] on span "Charts" at bounding box center [225, 22] width 27 height 17
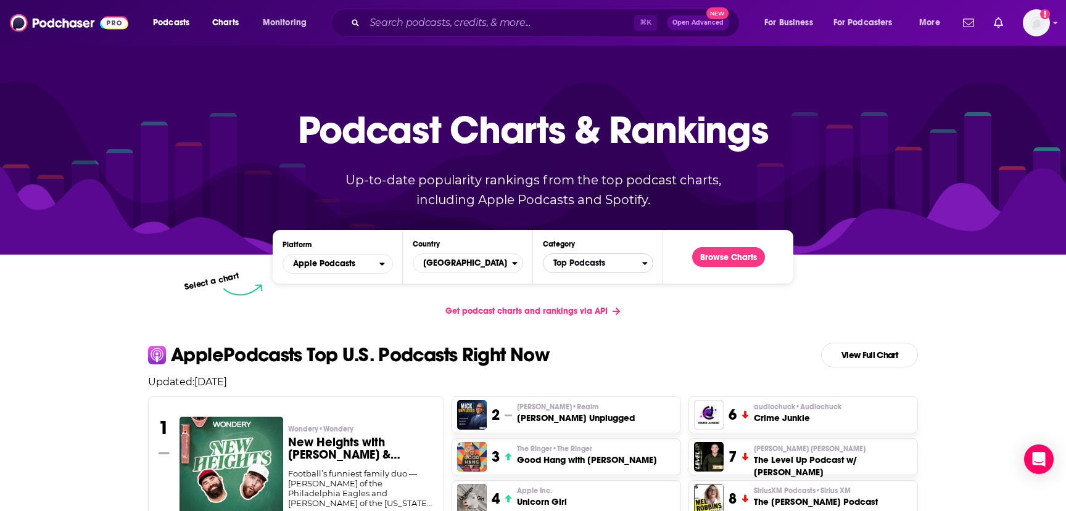
click at [618, 263] on span "Top Podcasts" at bounding box center [592, 263] width 99 height 21
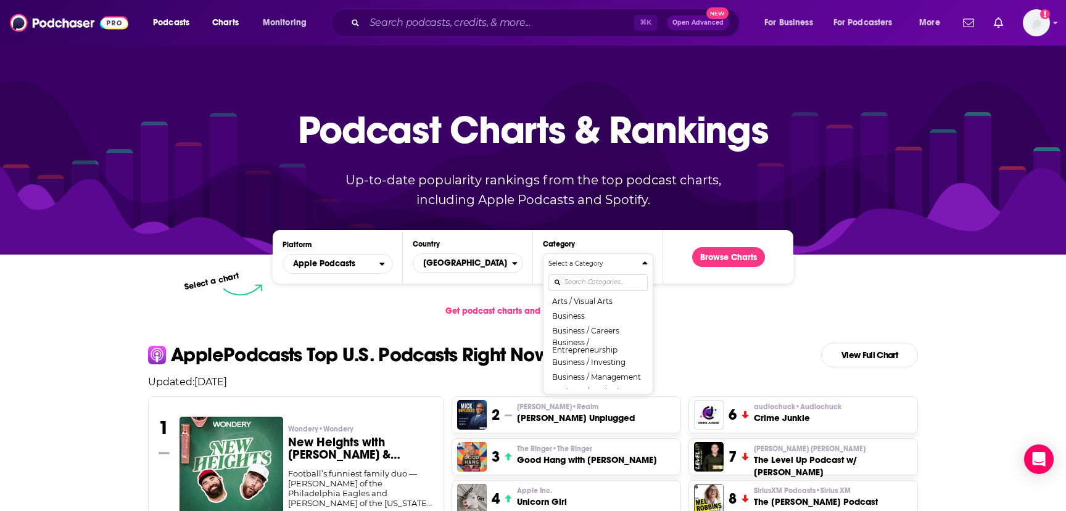
scroll to position [109, 0]
click at [714, 257] on button "Browse Charts" at bounding box center [728, 257] width 73 height 20
